Goal: Navigation & Orientation: Understand site structure

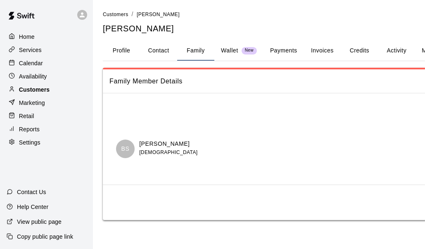
click at [50, 91] on div "Customers" at bounding box center [47, 89] width 80 height 12
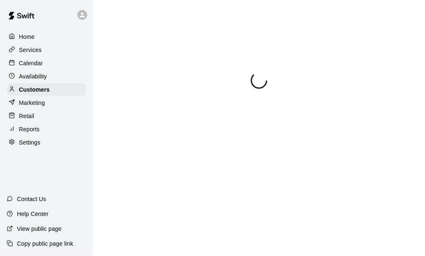
click at [31, 53] on p "Services" at bounding box center [30, 50] width 23 height 8
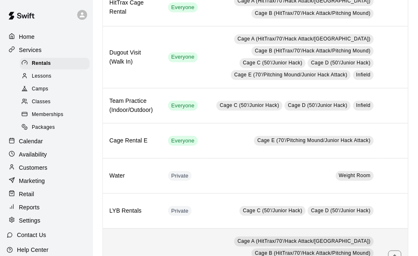
scroll to position [256, 0]
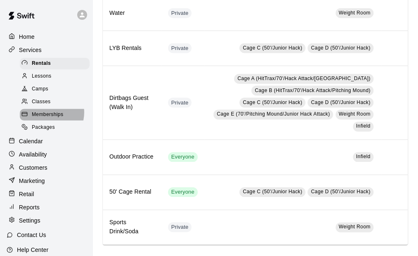
click at [45, 116] on span "Memberships" at bounding box center [47, 115] width 31 height 8
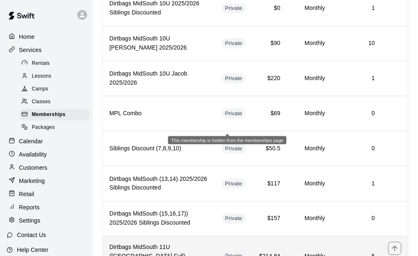
scroll to position [1022, 0]
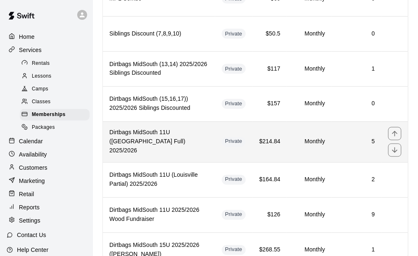
click at [172, 128] on h6 "Dirtbags MidSouth 11U ([GEOGRAPHIC_DATA] Full) 2025/2026" at bounding box center [158, 141] width 99 height 27
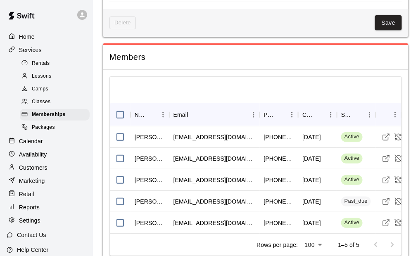
scroll to position [744, 0]
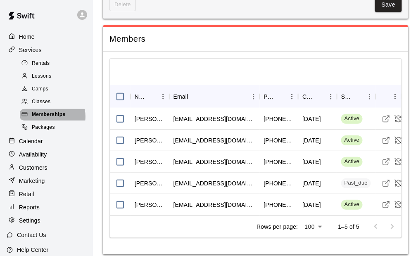
click at [52, 119] on span "Memberships" at bounding box center [49, 115] width 34 height 8
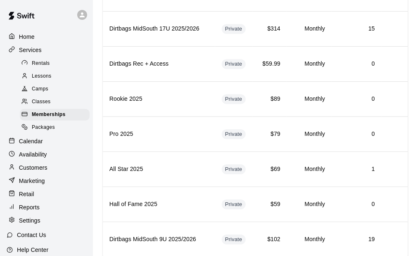
scroll to position [1022, 0]
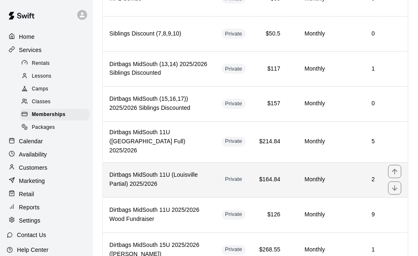
click at [168, 171] on h6 "Dirtbags MidSouth 11U (Louisville Partial) 2025/2026" at bounding box center [158, 180] width 99 height 18
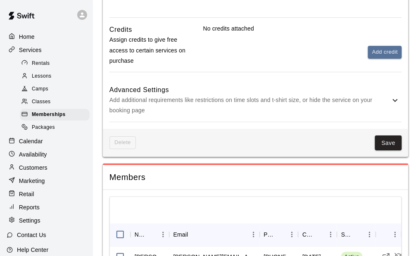
scroll to position [680, 0]
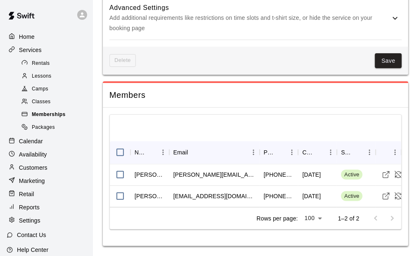
click at [59, 115] on span "Memberships" at bounding box center [49, 115] width 34 height 8
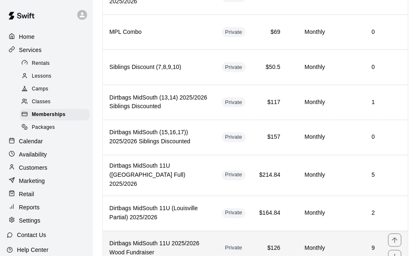
scroll to position [1022, 0]
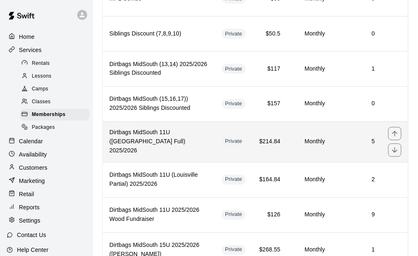
click at [159, 128] on h6 "Dirtbags MidSouth 11U ([GEOGRAPHIC_DATA] Full) 2025/2026" at bounding box center [158, 141] width 99 height 27
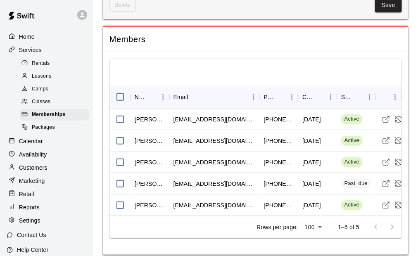
scroll to position [744, 0]
click at [57, 118] on span "Memberships" at bounding box center [49, 115] width 34 height 8
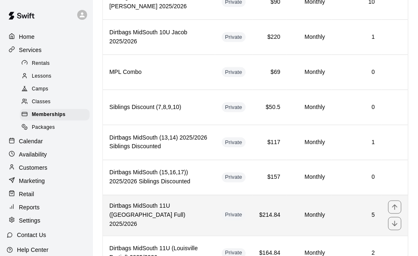
scroll to position [1022, 0]
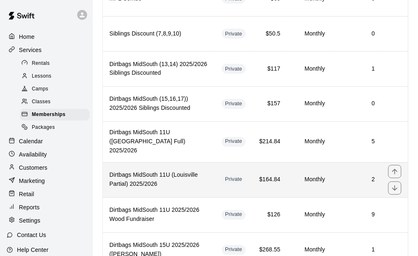
click at [160, 171] on h6 "Dirtbags MidSouth 11U (Louisville Partial) 2025/2026" at bounding box center [158, 180] width 99 height 18
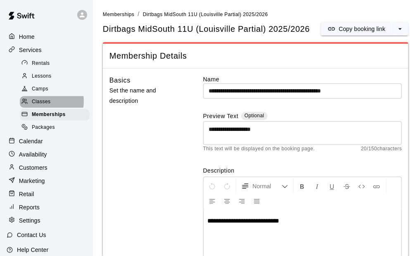
click at [45, 104] on span "Classes" at bounding box center [41, 102] width 19 height 8
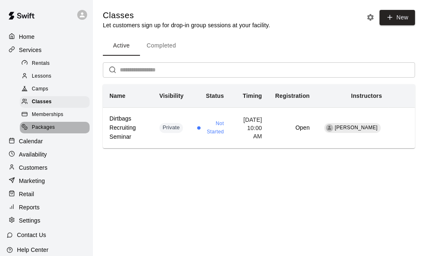
click at [57, 133] on div "Packages" at bounding box center [55, 128] width 70 height 12
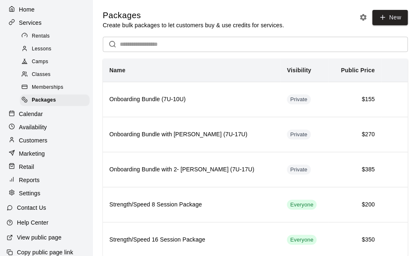
scroll to position [43, 0]
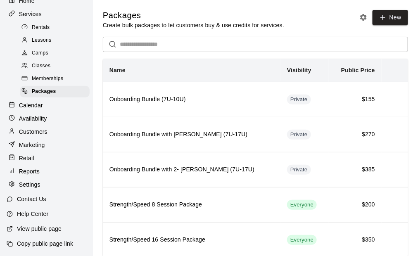
click at [31, 186] on p "Settings" at bounding box center [29, 184] width 21 height 8
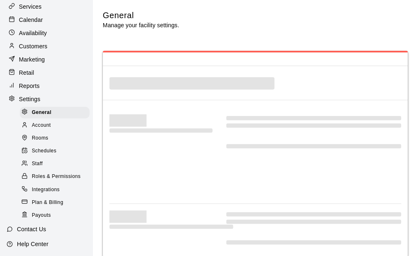
select select "**"
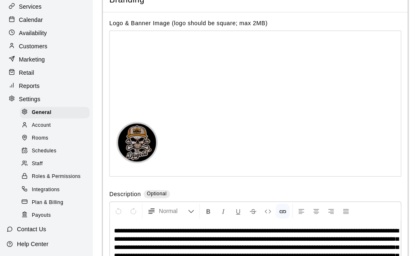
scroll to position [1958, 0]
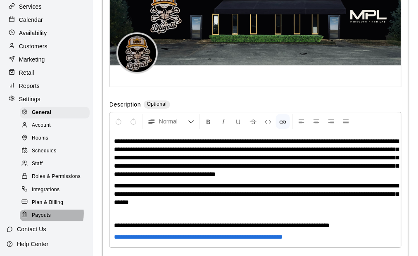
click at [43, 219] on span "Payouts" at bounding box center [41, 215] width 19 height 8
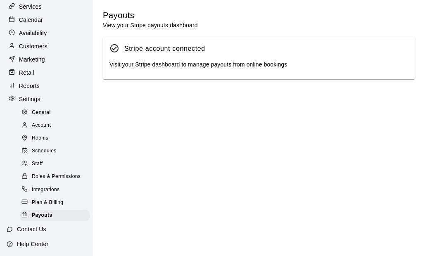
click at [160, 67] on link "Stripe dashboard" at bounding box center [157, 64] width 45 height 7
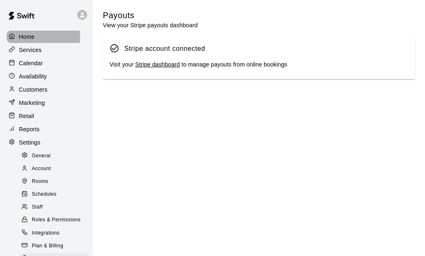
click at [36, 37] on div "Home" at bounding box center [47, 37] width 80 height 12
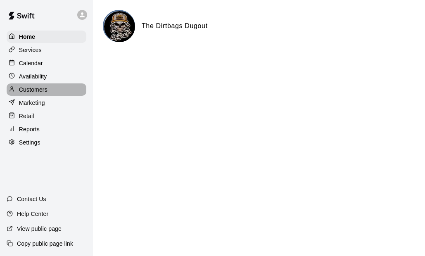
click at [37, 91] on p "Customers" at bounding box center [33, 89] width 28 height 8
